Goal: Book appointment/travel/reservation

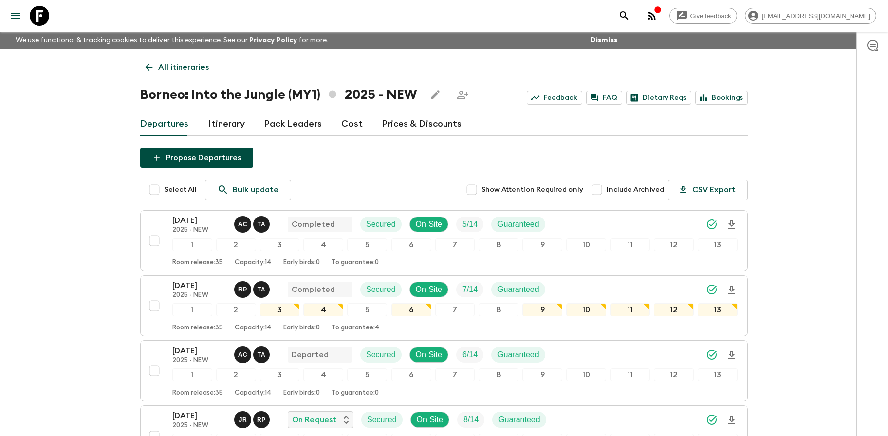
scroll to position [251, 0]
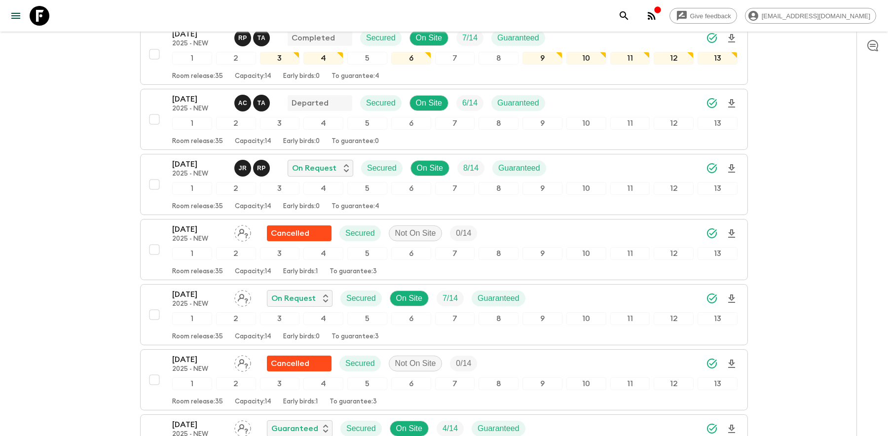
click at [628, 13] on icon "search adventures" at bounding box center [623, 15] width 8 height 8
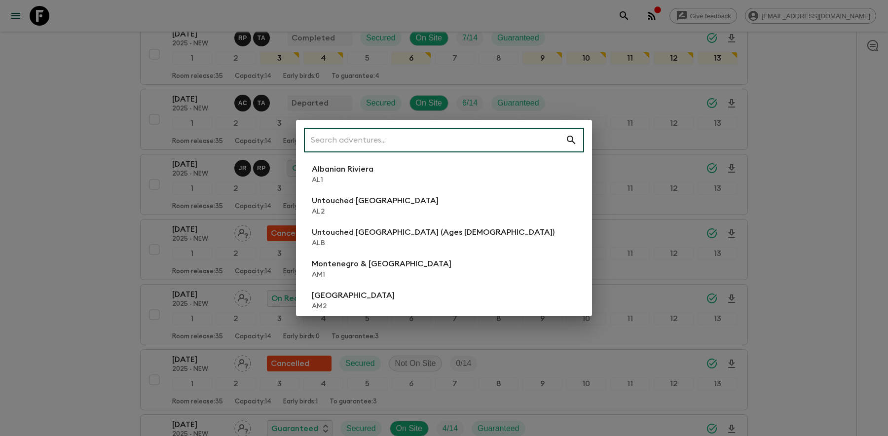
click at [329, 140] on input "text" at bounding box center [434, 140] width 261 height 28
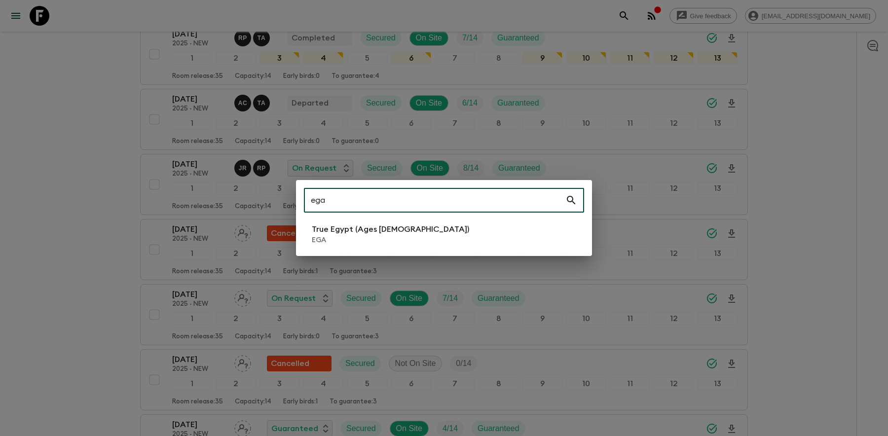
type input "ega"
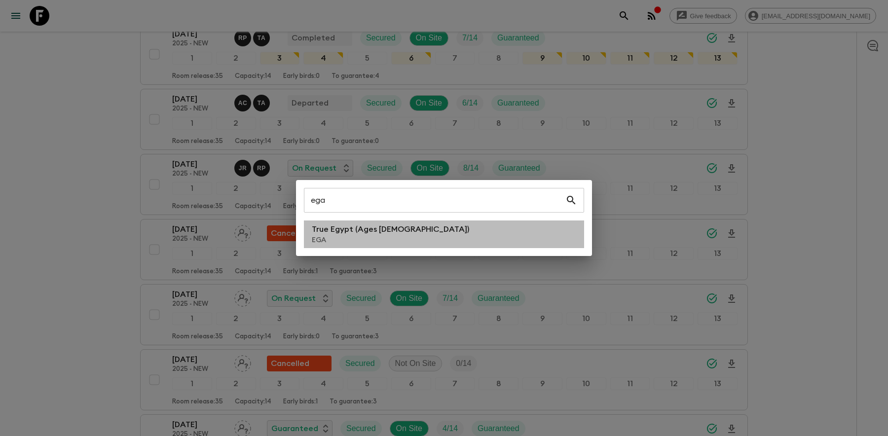
click at [328, 228] on p "True Egypt (Ages [DEMOGRAPHIC_DATA])" at bounding box center [390, 229] width 157 height 12
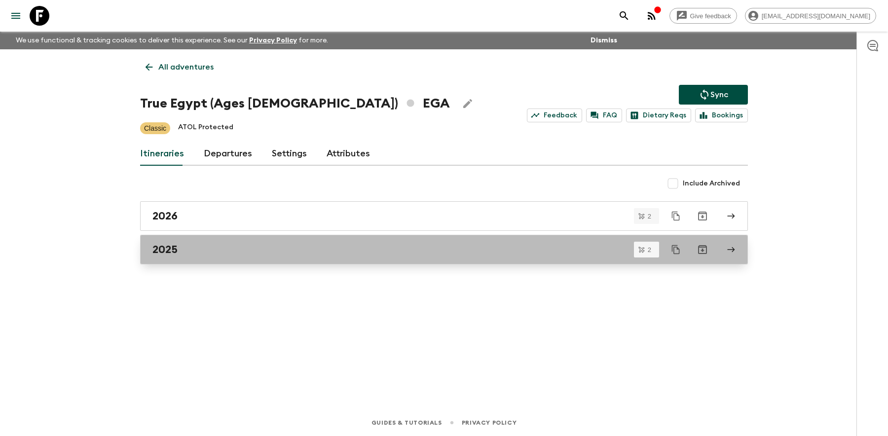
click at [270, 244] on div "2025" at bounding box center [434, 249] width 564 height 13
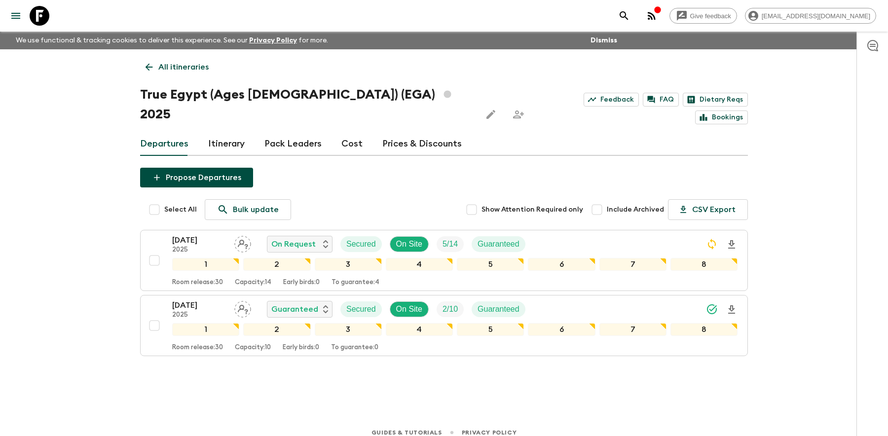
click at [150, 63] on icon at bounding box center [148, 67] width 11 height 11
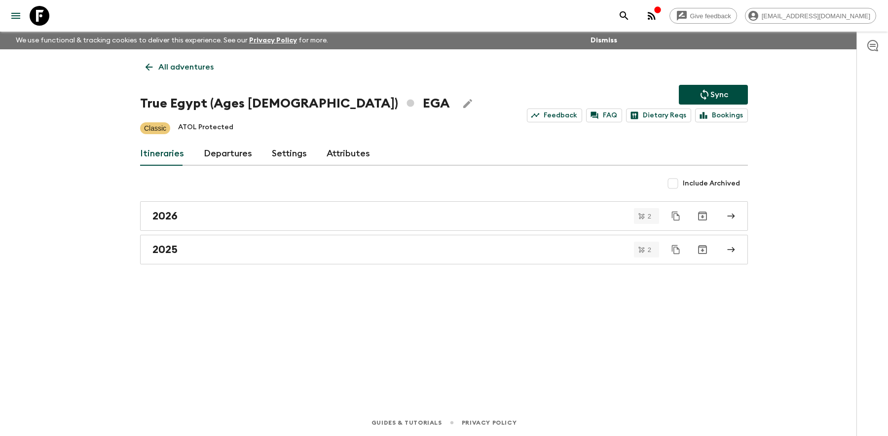
click at [663, 19] on div "Give feedback [EMAIL_ADDRESS][DOMAIN_NAME]" at bounding box center [745, 16] width 262 height 20
click at [630, 16] on icon "search adventures" at bounding box center [624, 16] width 12 height 12
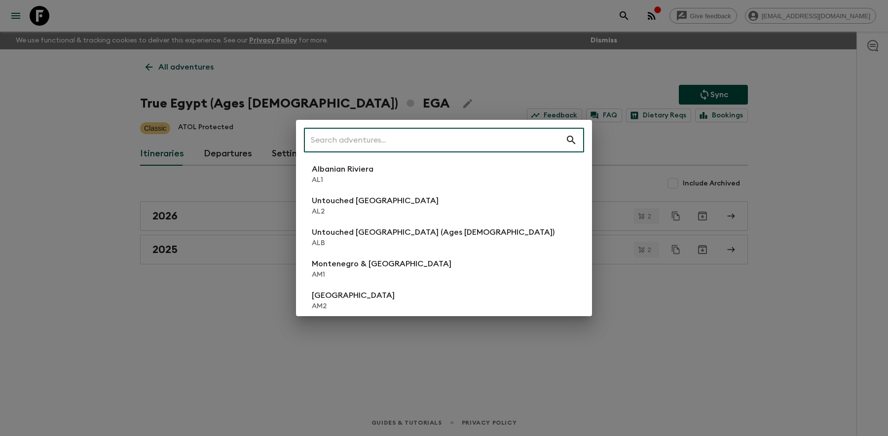
click at [391, 137] on input "text" at bounding box center [434, 140] width 261 height 28
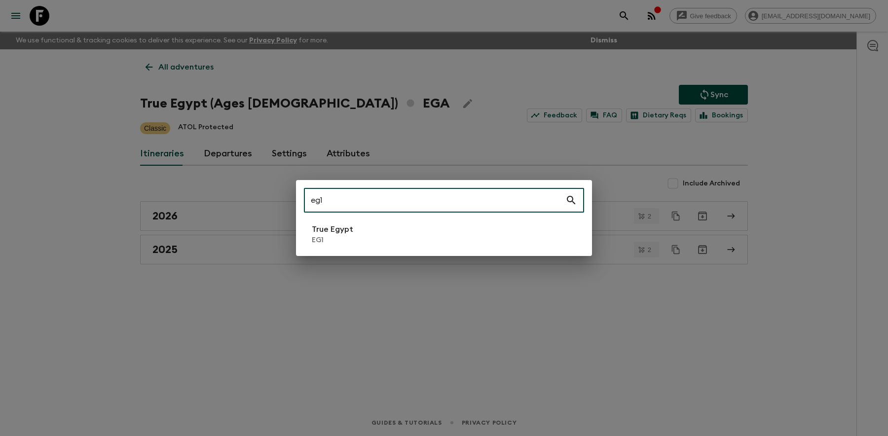
type input "eg1"
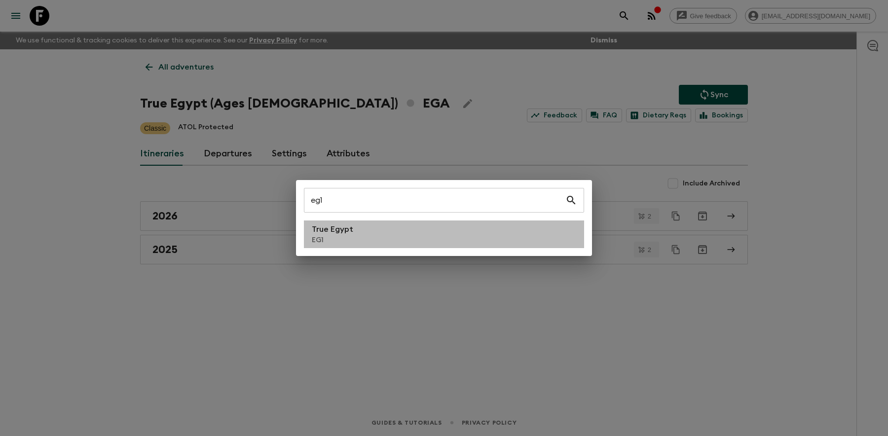
click at [362, 225] on li "True Egypt EG1" at bounding box center [444, 234] width 280 height 28
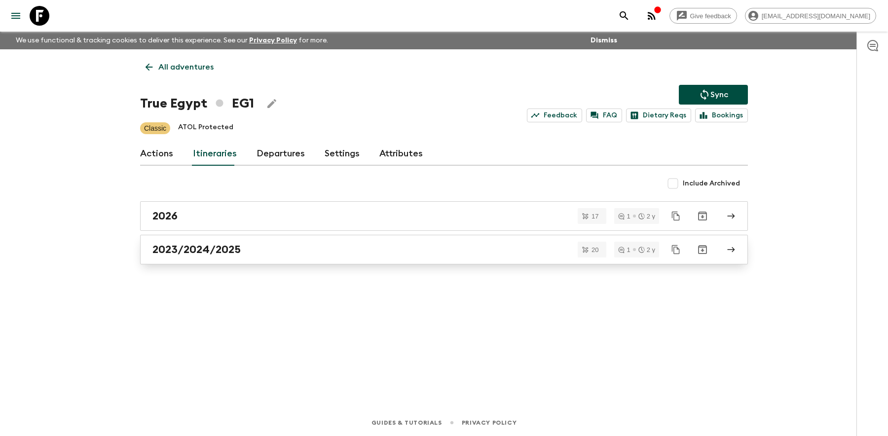
click at [307, 249] on div "2023/2024/2025" at bounding box center [434, 249] width 564 height 13
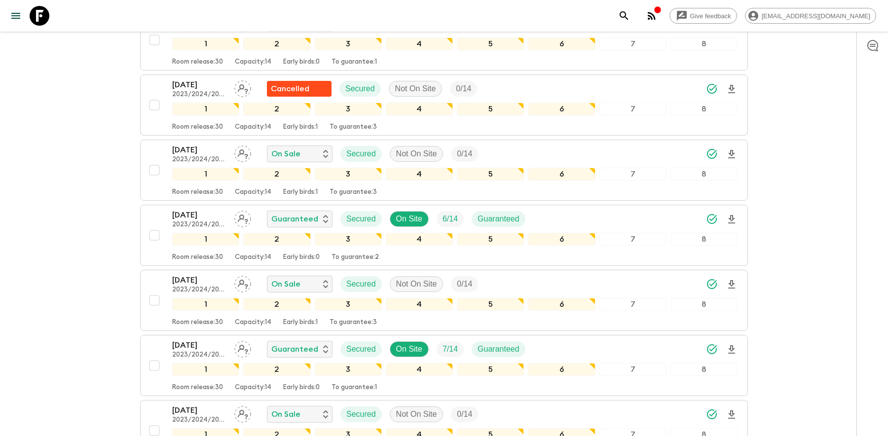
scroll to position [728, 0]
